Goal: Information Seeking & Learning: Understand process/instructions

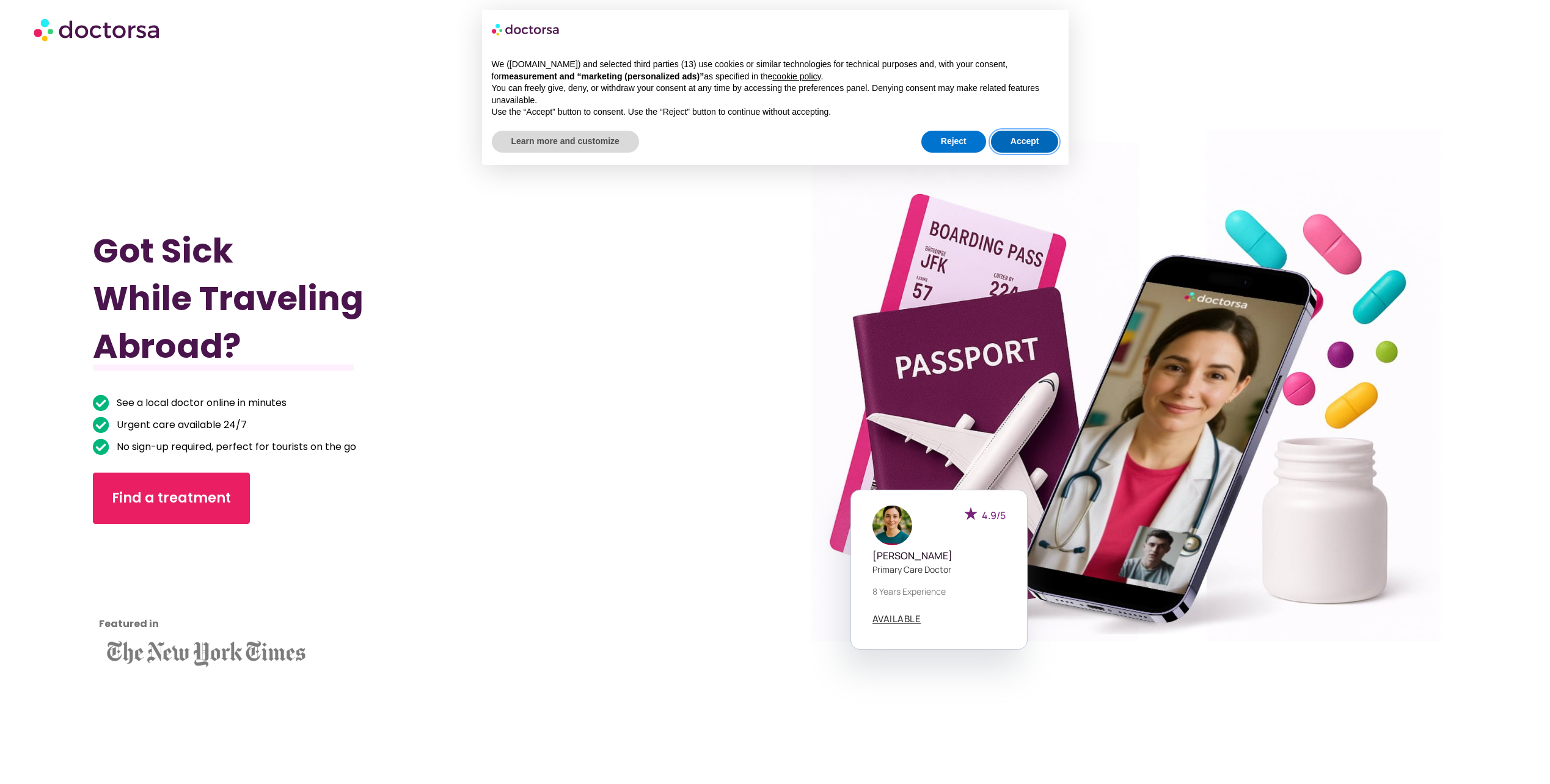
click at [1034, 144] on button "Accept" at bounding box center [1025, 141] width 68 height 22
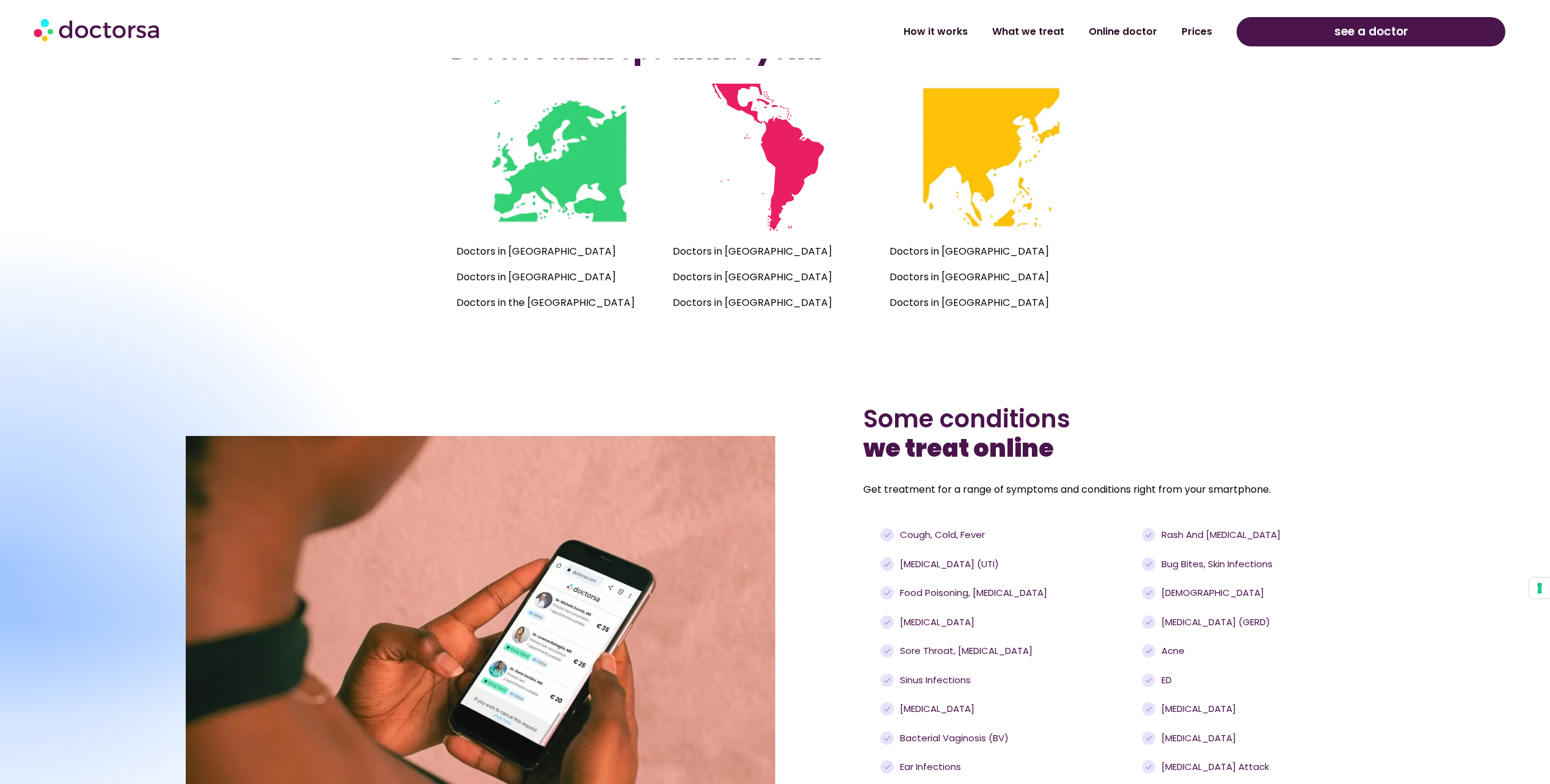
scroll to position [1161, 0]
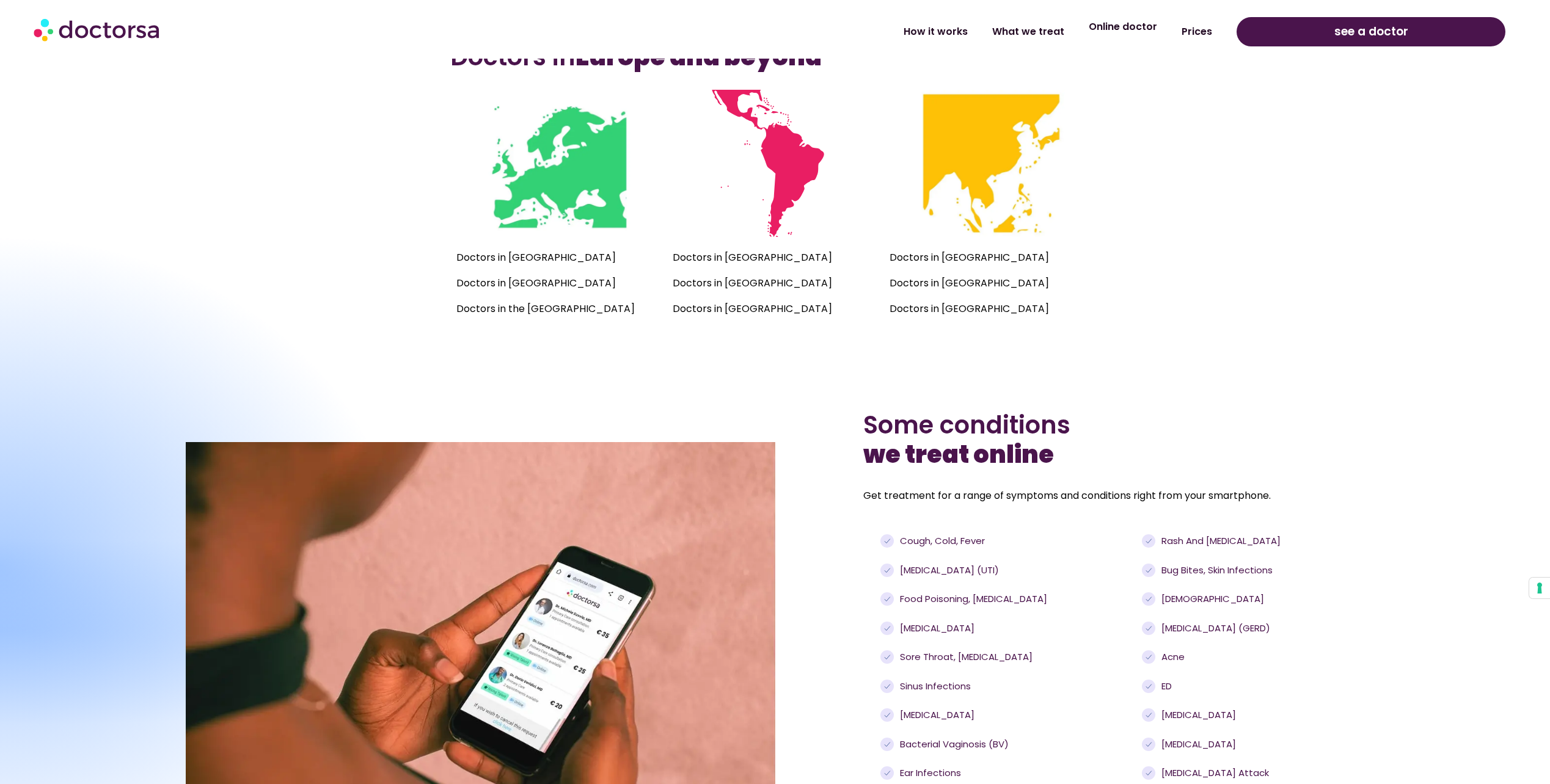
click at [1126, 26] on link "Online doctor" at bounding box center [1123, 27] width 93 height 28
click at [956, 32] on link "How it works" at bounding box center [936, 27] width 89 height 28
